Goal: Task Accomplishment & Management: Use online tool/utility

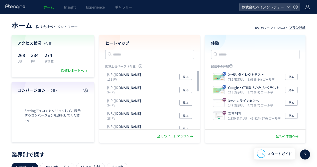
drag, startPoint x: 273, startPoint y: 0, endPoint x: 292, endPoint y: 39, distance: 42.9
click at [292, 40] on h4 "体験" at bounding box center [255, 43] width 89 height 6
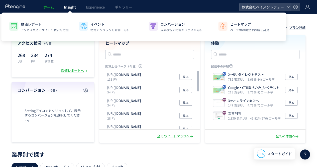
click at [75, 8] on span "Insight" at bounding box center [70, 7] width 12 height 5
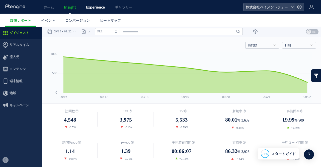
click at [85, 7] on link "Experience" at bounding box center [95, 7] width 29 height 14
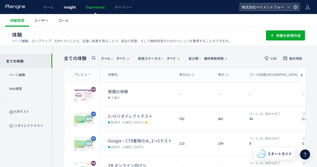
click at [64, 7] on span "Insight" at bounding box center [70, 7] width 12 height 5
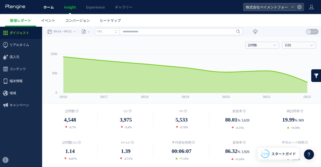
click at [46, 7] on span "ホーム" at bounding box center [48, 7] width 11 height 5
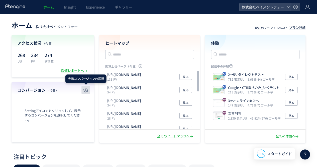
click at [87, 90] on icon "button" at bounding box center [86, 90] width 6 height 6
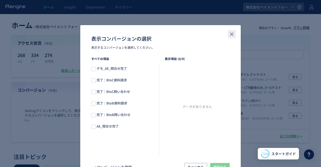
click at [233, 34] on button "close" at bounding box center [232, 34] width 8 height 8
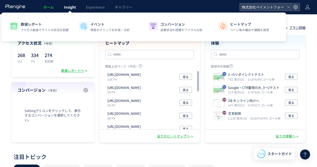
click at [76, 6] on span "Insight" at bounding box center [70, 7] width 12 height 5
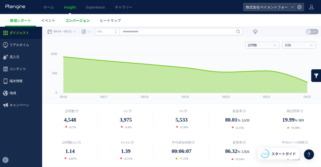
click at [72, 20] on span "コンバージョン" at bounding box center [77, 20] width 25 height 5
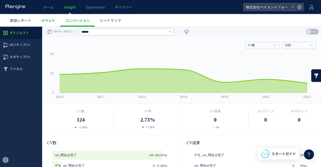
click at [47, 25] on link "イベント" at bounding box center [48, 20] width 24 height 13
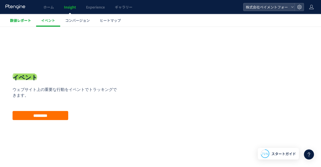
click at [28, 23] on link "数値レポート" at bounding box center [20, 20] width 31 height 13
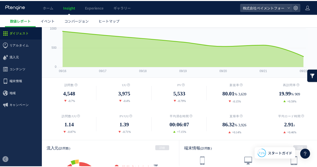
scroll to position [25, 0]
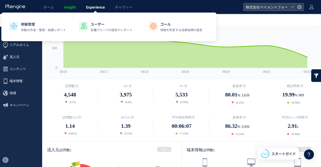
click at [98, 10] on link "Experience" at bounding box center [95, 7] width 29 height 14
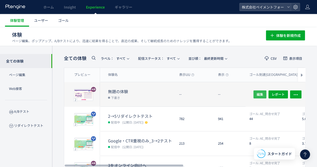
click at [254, 93] on button "編集" at bounding box center [259, 94] width 13 height 8
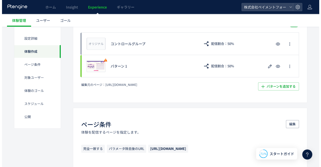
scroll to position [125, 0]
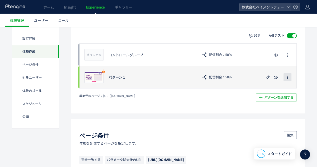
click at [288, 80] on span "button" at bounding box center [287, 77] width 4 height 8
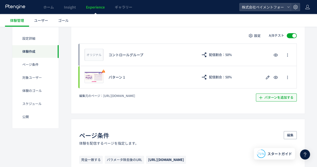
click at [268, 98] on span "パターンを追加する​" at bounding box center [278, 97] width 29 height 8
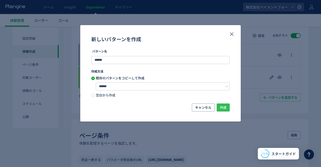
click at [220, 108] on span "作成" at bounding box center [223, 107] width 7 height 8
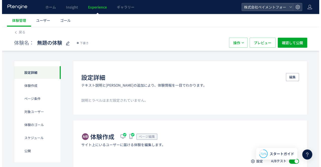
scroll to position [125, 0]
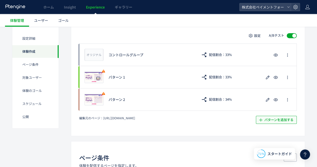
click at [278, 121] on span "パターンを追加する​" at bounding box center [278, 120] width 29 height 8
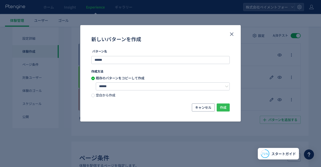
click at [223, 110] on span "作成" at bounding box center [223, 107] width 7 height 8
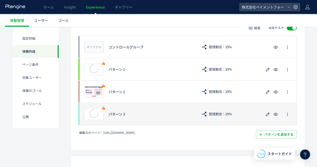
scroll to position [125, 0]
